Goal: Check status: Check status

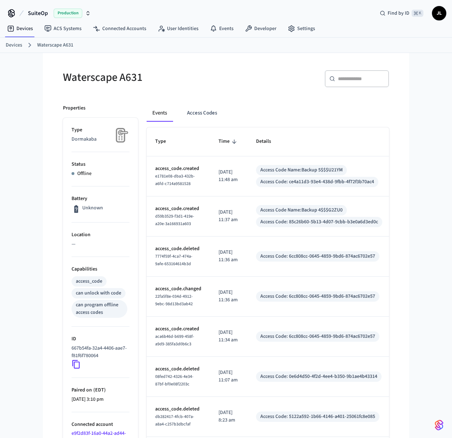
click at [90, 13] on icon "button" at bounding box center [88, 13] width 6 height 6
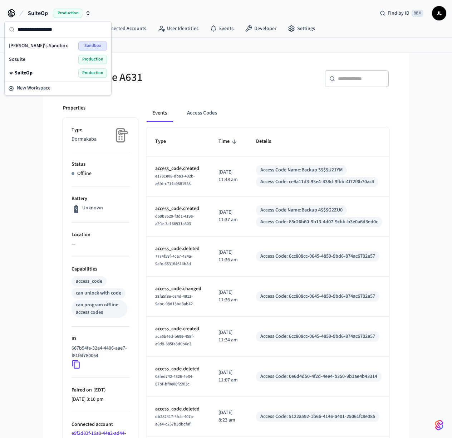
click at [50, 45] on span "[PERSON_NAME]'s Sandbox" at bounding box center [38, 45] width 59 height 7
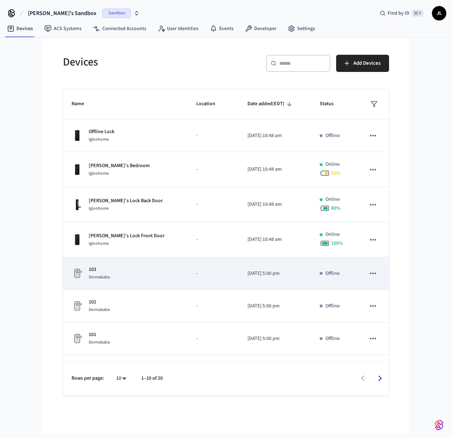
click at [147, 276] on div "103 Dormakaba" at bounding box center [126, 273] width 108 height 15
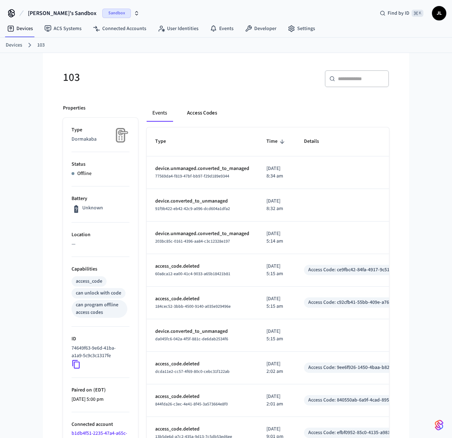
click at [205, 117] on button "Access Codes" at bounding box center [202, 112] width 42 height 17
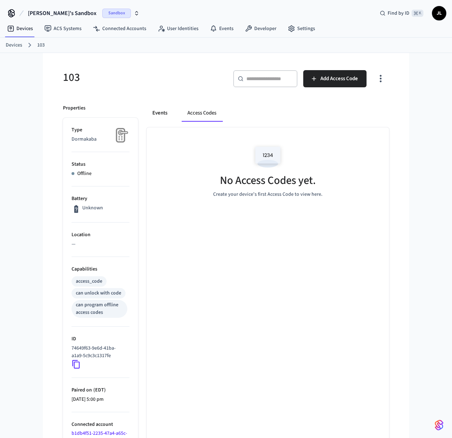
click at [163, 113] on button "Events" at bounding box center [160, 112] width 26 height 17
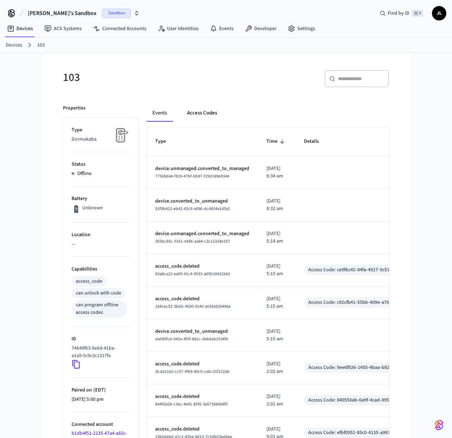
click at [194, 113] on button "Access Codes" at bounding box center [202, 112] width 42 height 17
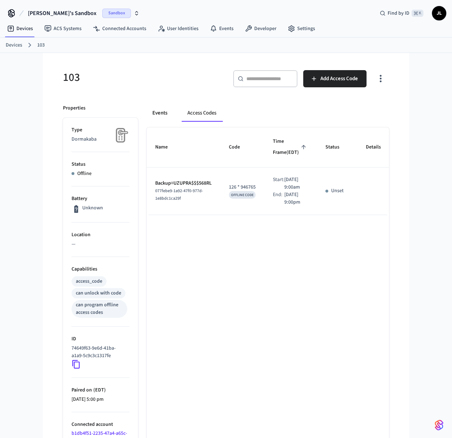
click at [163, 114] on button "Events" at bounding box center [160, 112] width 26 height 17
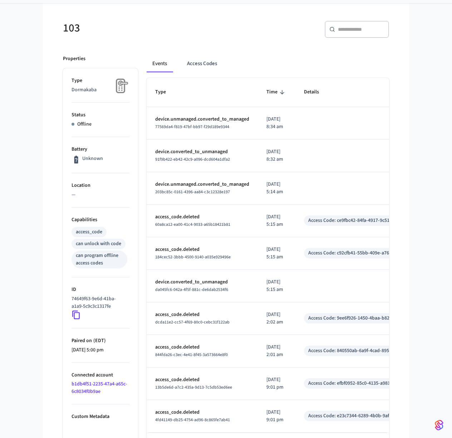
scroll to position [58, 0]
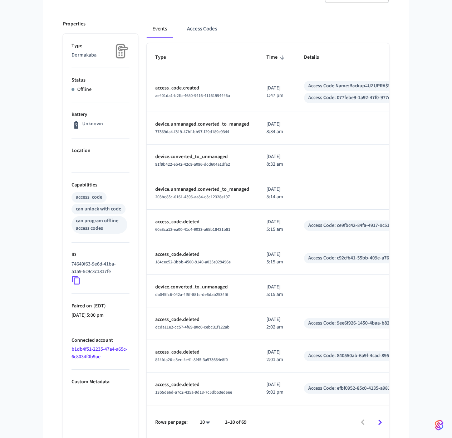
scroll to position [60, 0]
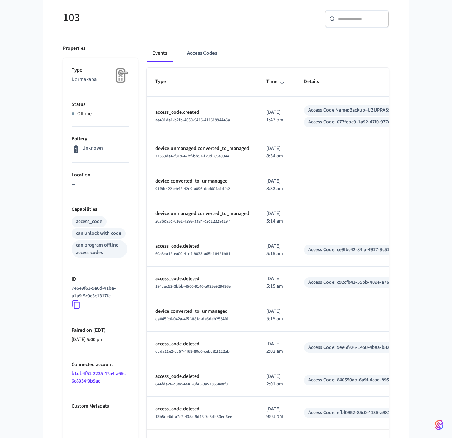
drag, startPoint x: 287, startPoint y: 120, endPoint x: 266, endPoint y: 115, distance: 21.5
click at [267, 115] on p "[DATE] 1:47 pm" at bounding box center [277, 116] width 20 height 15
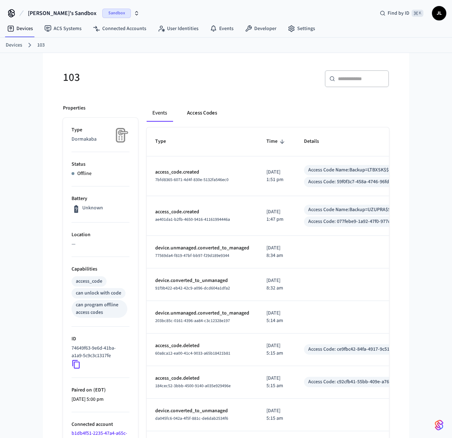
click at [210, 111] on button "Access Codes" at bounding box center [202, 112] width 42 height 17
click at [205, 115] on button "Access Codes" at bounding box center [202, 112] width 42 height 17
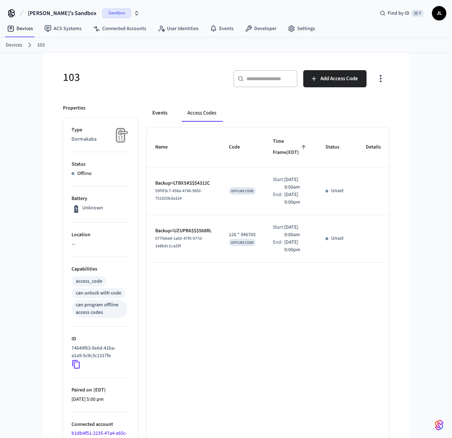
click at [168, 111] on button "Events" at bounding box center [160, 112] width 26 height 17
